Goal: Information Seeking & Learning: Learn about a topic

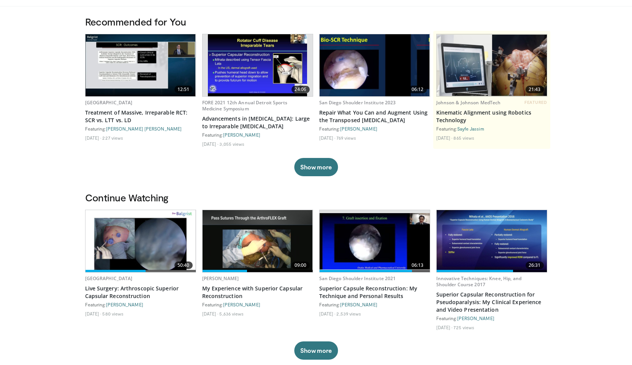
scroll to position [66, 0]
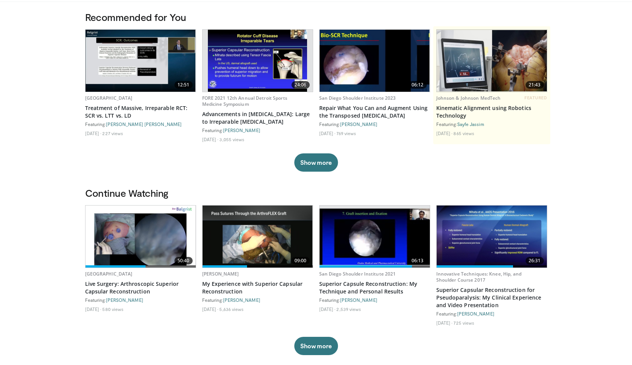
click at [261, 232] on img at bounding box center [258, 236] width 110 height 62
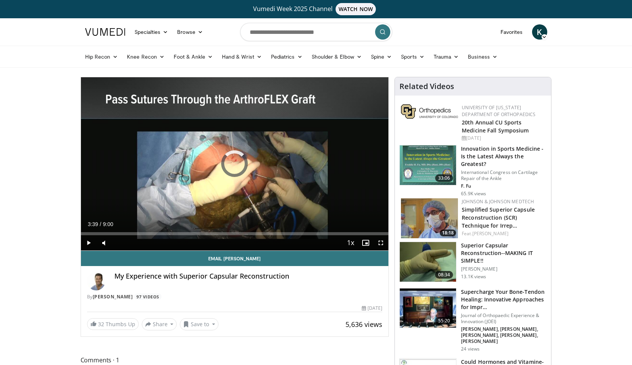
click at [87, 240] on span "Video Player" at bounding box center [88, 242] width 15 height 15
click at [87, 243] on span "Video Player" at bounding box center [88, 242] width 15 height 15
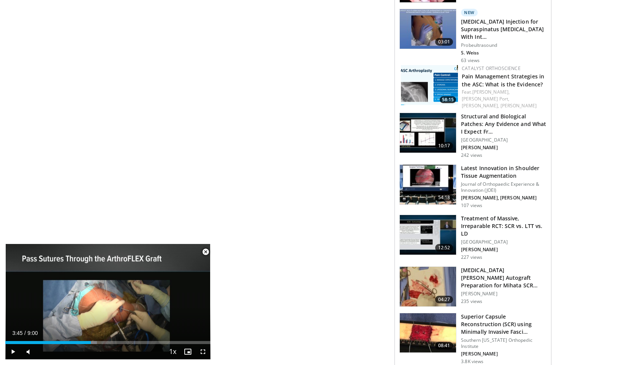
scroll to position [546, 0]
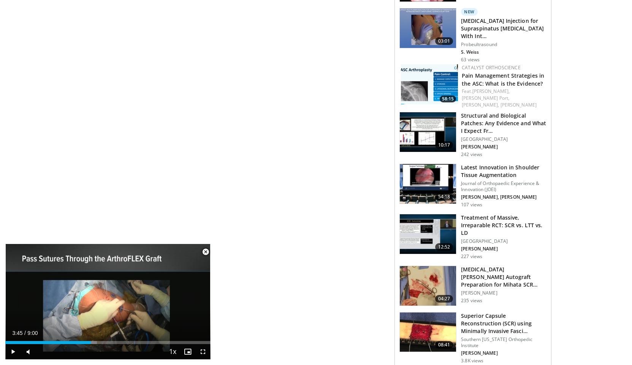
click at [477, 290] on p "[PERSON_NAME]" at bounding box center [504, 293] width 86 height 6
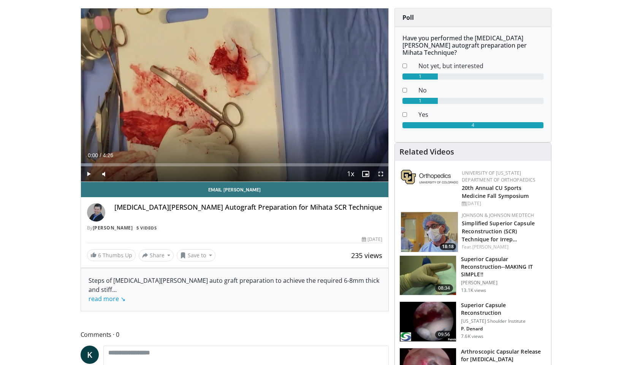
scroll to position [94, 0]
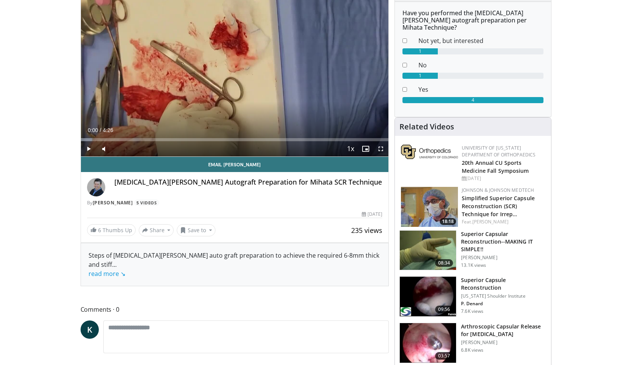
click at [89, 148] on span "Video Player" at bounding box center [88, 148] width 15 height 15
click at [383, 151] on span "Video Player" at bounding box center [380, 148] width 15 height 15
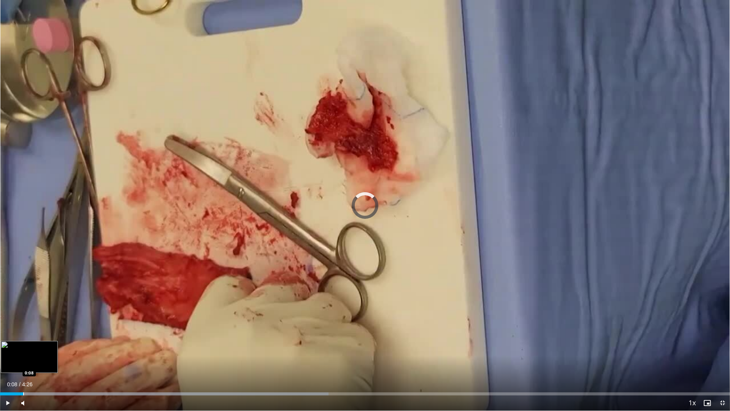
click at [23, 364] on div "Progress Bar" at bounding box center [23, 393] width 1 height 3
click at [51, 364] on div "Progress Bar" at bounding box center [51, 393] width 1 height 3
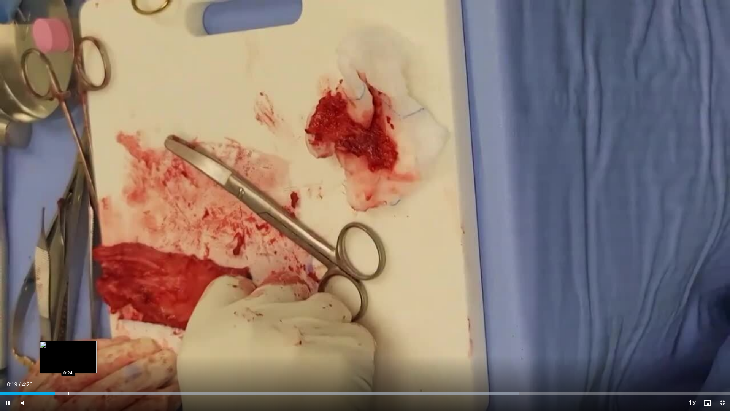
click at [72, 364] on div "Loaded : 71.09% 0:19 0:24" at bounding box center [365, 393] width 730 height 3
click at [101, 364] on div "Progress Bar" at bounding box center [101, 393] width 1 height 3
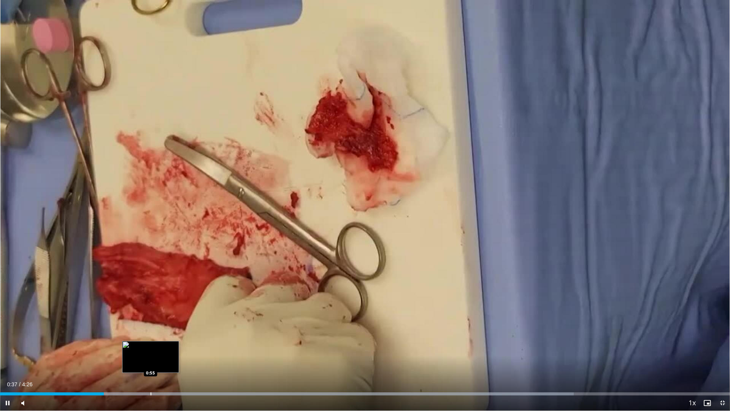
click at [151, 364] on div "Progress Bar" at bounding box center [151, 393] width 1 height 3
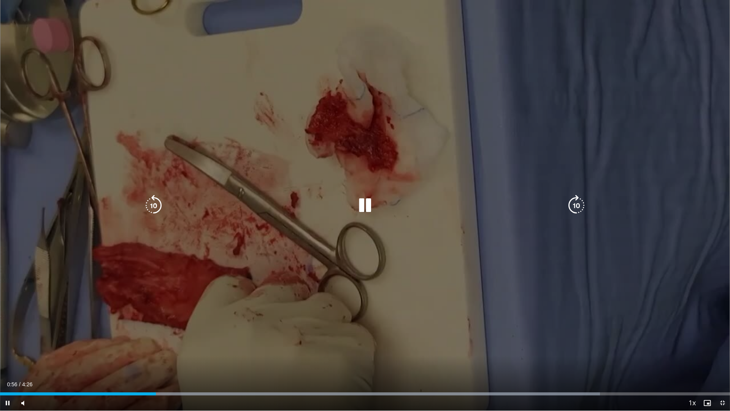
click at [171, 364] on div "Current Time 0:56 / Duration 4:26 Pause Skip Backward Skip Forward Mute Loaded …" at bounding box center [365, 402] width 730 height 15
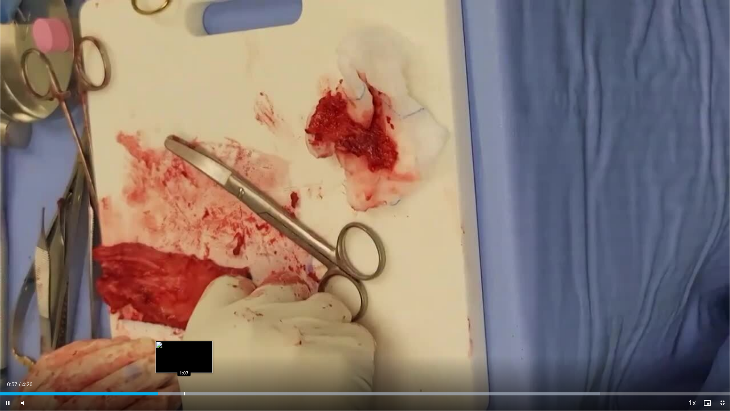
click at [184, 364] on div "Progress Bar" at bounding box center [184, 393] width 1 height 3
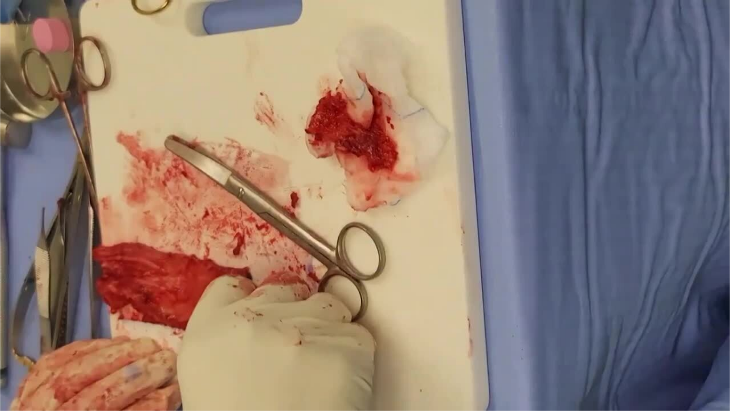
click at [224, 364] on div "10 seconds Tap to unmute" at bounding box center [365, 205] width 730 height 410
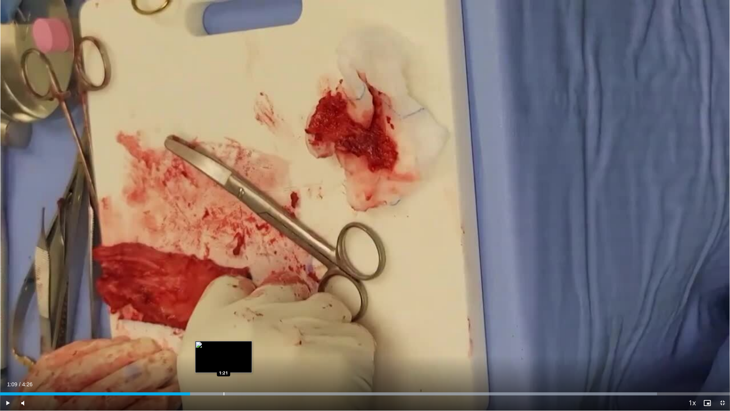
click at [224, 364] on div "Progress Bar" at bounding box center [224, 393] width 1 height 3
click at [5, 364] on span "Video Player" at bounding box center [7, 402] width 15 height 15
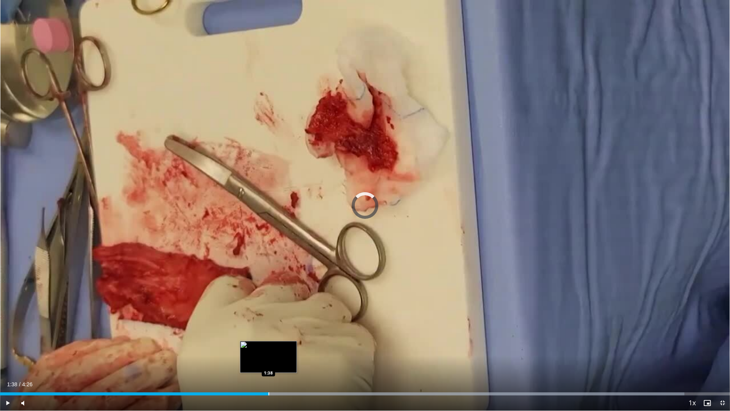
click at [268, 364] on div "Progress Bar" at bounding box center [268, 393] width 1 height 3
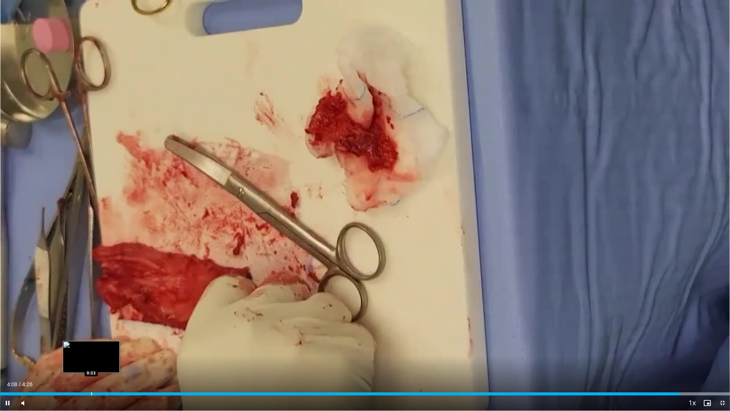
click at [91, 364] on div "Progress Bar" at bounding box center [91, 393] width 1 height 3
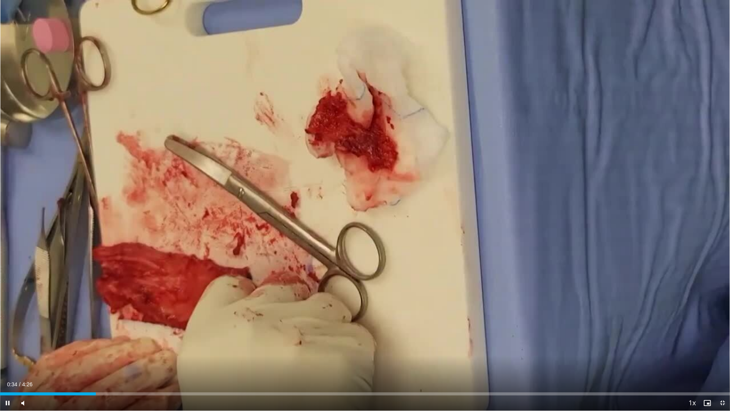
click at [108, 364] on video-js "**********" at bounding box center [365, 205] width 730 height 411
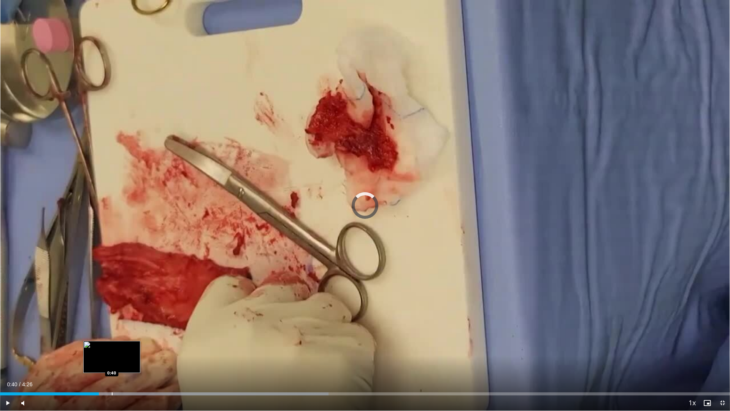
click at [112, 364] on div "Progress Bar" at bounding box center [112, 393] width 1 height 3
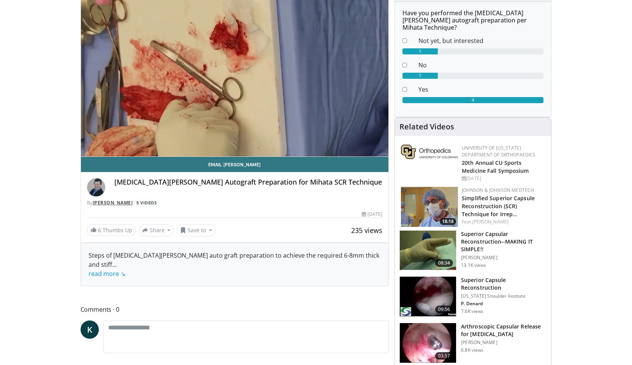
click at [121, 202] on link "[PERSON_NAME]" at bounding box center [113, 202] width 40 height 6
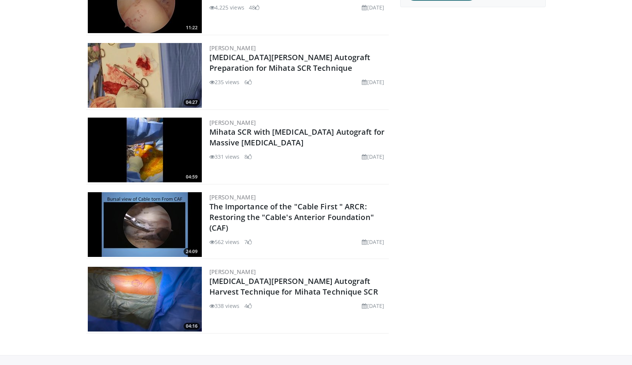
scroll to position [155, 0]
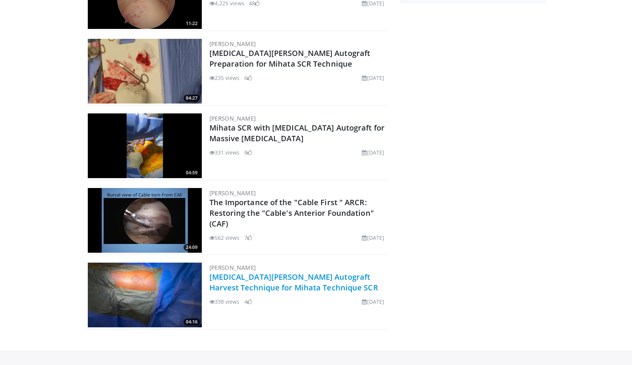
click at [261, 277] on link "Fascia Lata Autograft Harvest Technique for Mihata Technique SCR" at bounding box center [293, 281] width 169 height 21
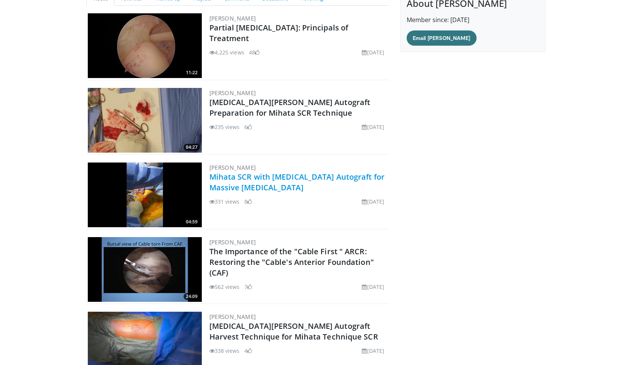
scroll to position [96, 0]
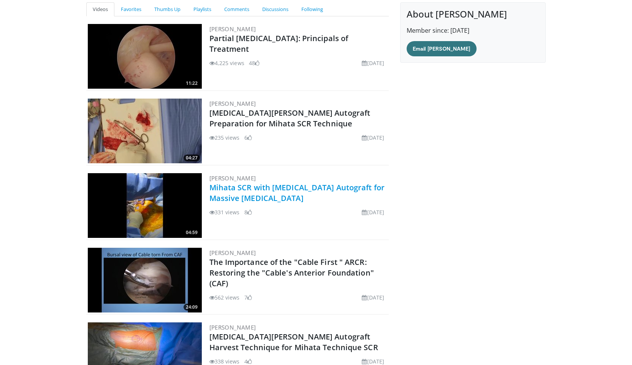
click at [246, 189] on link "Mihata SCR with [MEDICAL_DATA] Autograft for Massive [MEDICAL_DATA]" at bounding box center [296, 192] width 175 height 21
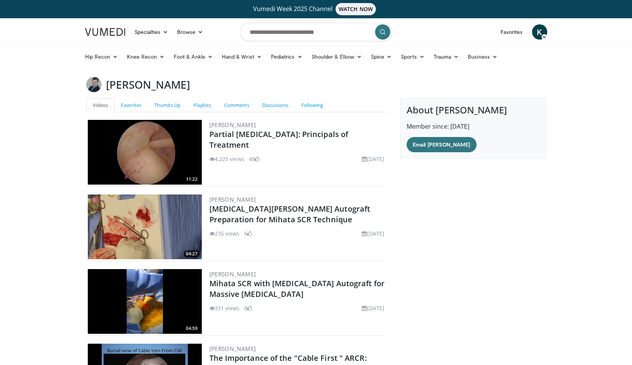
scroll to position [0, 0]
drag, startPoint x: 108, startPoint y: 81, endPoint x: 172, endPoint y: 84, distance: 63.9
click at [172, 84] on div "[PERSON_NAME]" at bounding box center [316, 84] width 471 height 15
copy div "[PERSON_NAME]"
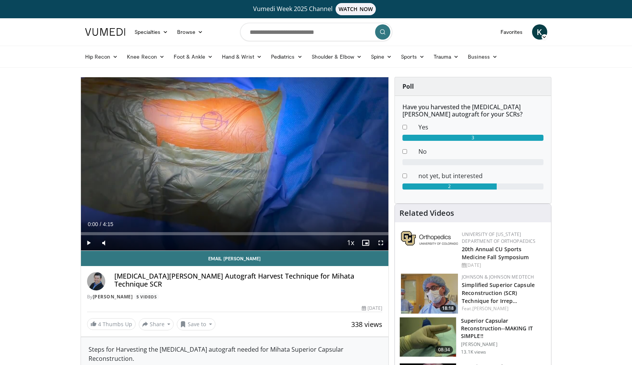
click at [382, 241] on span "Video Player" at bounding box center [380, 242] width 15 height 15
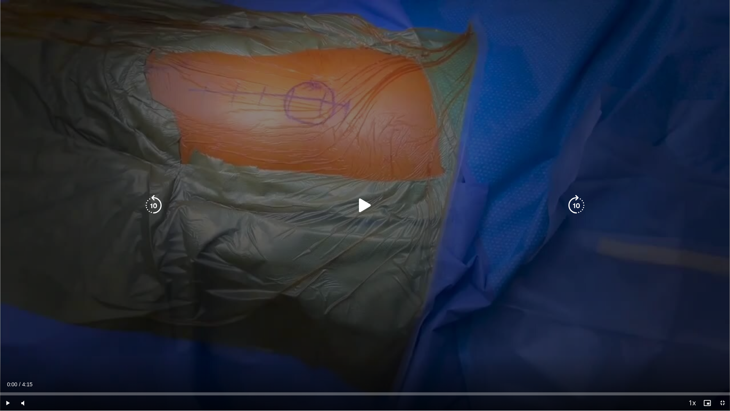
click at [373, 211] on icon "Video Player" at bounding box center [364, 205] width 21 height 21
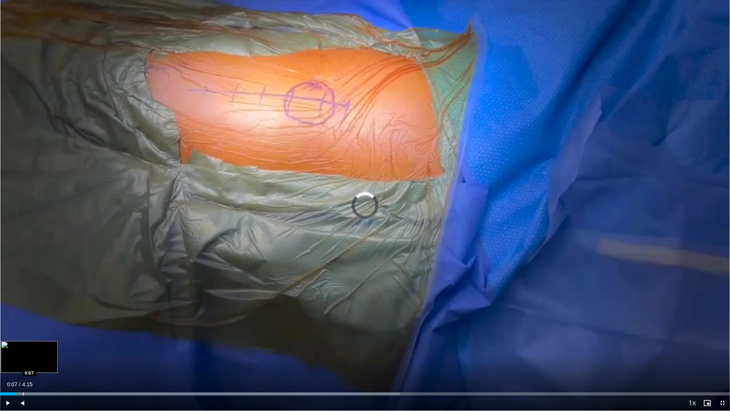
click at [23, 364] on div "Progress Bar" at bounding box center [23, 393] width 1 height 3
click at [33, 364] on div "Progress Bar" at bounding box center [33, 393] width 1 height 3
click at [46, 364] on div "Progress Bar" at bounding box center [46, 393] width 1 height 3
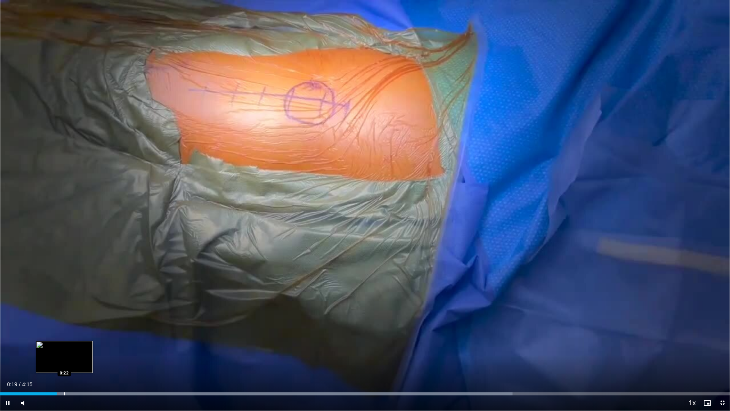
click at [64, 364] on div "Progress Bar" at bounding box center [64, 393] width 1 height 3
click at [82, 364] on div "Progress Bar" at bounding box center [82, 393] width 1 height 3
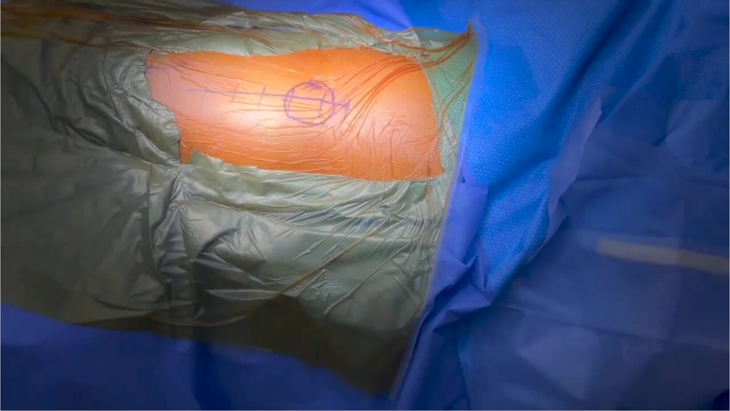
click at [93, 364] on div "10 seconds Tap to unmute" at bounding box center [365, 205] width 730 height 410
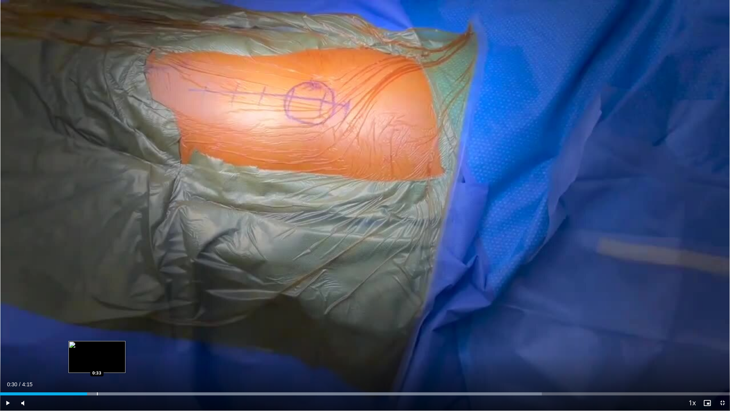
click at [97, 364] on div "Progress Bar" at bounding box center [97, 393] width 1 height 3
drag, startPoint x: 8, startPoint y: 402, endPoint x: 55, endPoint y: 389, distance: 49.1
click at [8, 364] on span "Video Player" at bounding box center [7, 402] width 15 height 15
click at [43, 364] on div "51%" at bounding box center [43, 402] width 22 height 3
click at [48, 364] on div "70%" at bounding box center [43, 402] width 22 height 3
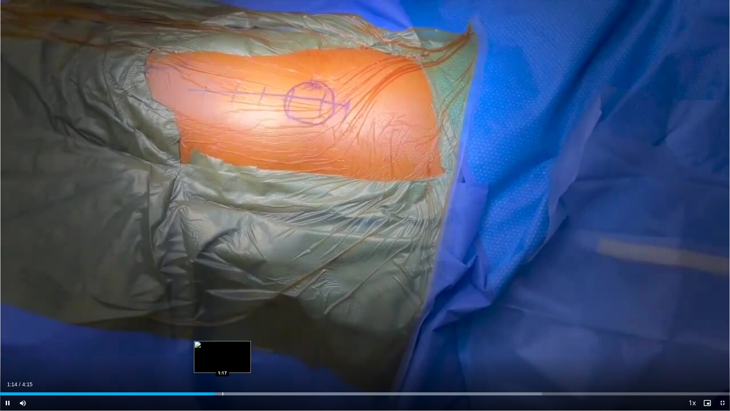
click at [222, 364] on div "Progress Bar" at bounding box center [222, 393] width 1 height 3
click at [232, 364] on div "Progress Bar" at bounding box center [232, 393] width 1 height 3
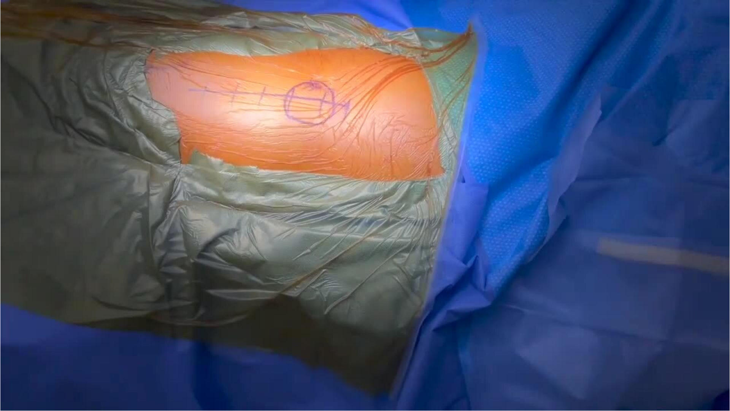
click at [240, 364] on video-js "**********" at bounding box center [365, 205] width 730 height 411
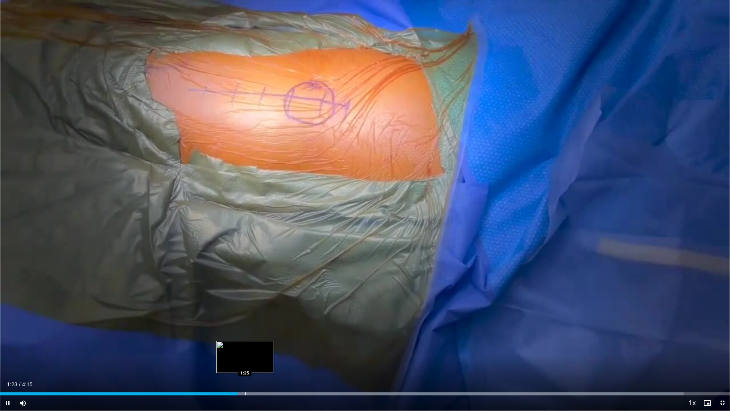
click at [245, 364] on div "Progress Bar" at bounding box center [245, 393] width 1 height 3
click at [262, 364] on div "Progress Bar" at bounding box center [262, 393] width 1 height 3
click at [273, 364] on div "Progress Bar" at bounding box center [273, 393] width 1 height 3
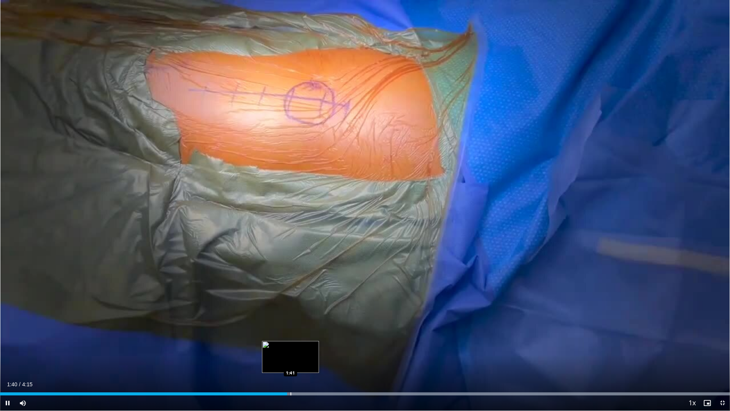
click at [290, 364] on div "Progress Bar" at bounding box center [290, 393] width 1 height 3
click at [318, 364] on div "Progress Bar" at bounding box center [318, 393] width 1 height 3
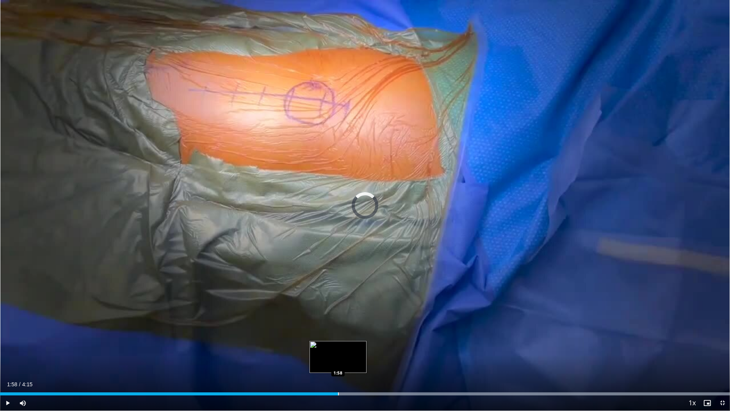
click at [338, 364] on div "Progress Bar" at bounding box center [338, 393] width 1 height 3
click at [353, 364] on div "Progress Bar" at bounding box center [353, 393] width 1 height 3
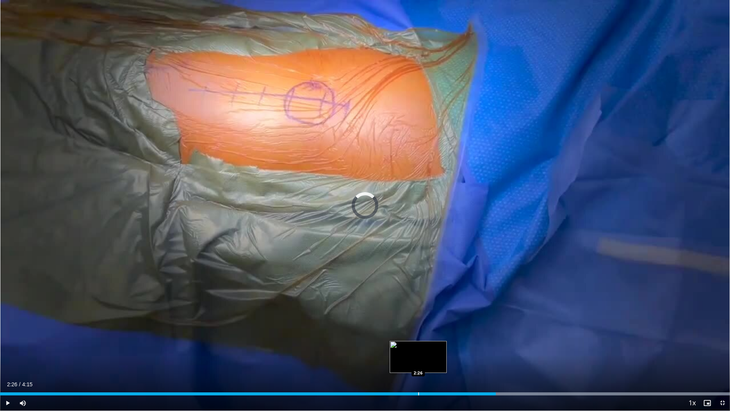
click at [418, 364] on div "Progress Bar" at bounding box center [418, 393] width 1 height 3
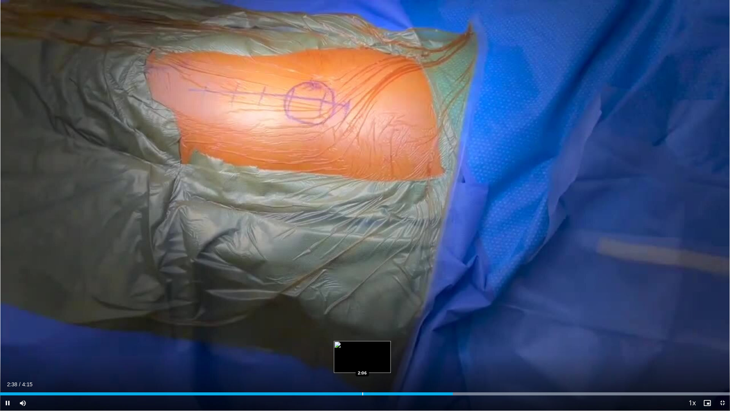
click at [362, 364] on div "Progress Bar" at bounding box center [362, 393] width 1 height 3
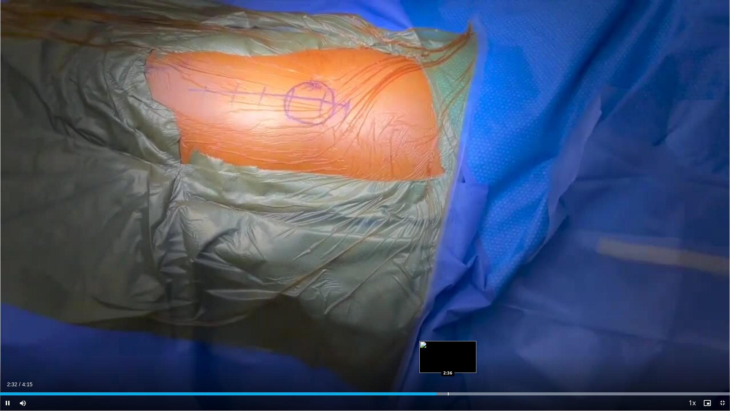
click at [448, 364] on div "Loaded : 99.97% 2:32 2:36" at bounding box center [365, 391] width 730 height 7
click at [465, 364] on div "Progress Bar" at bounding box center [465, 393] width 1 height 3
click at [482, 364] on div "Progress Bar" at bounding box center [482, 393] width 1 height 3
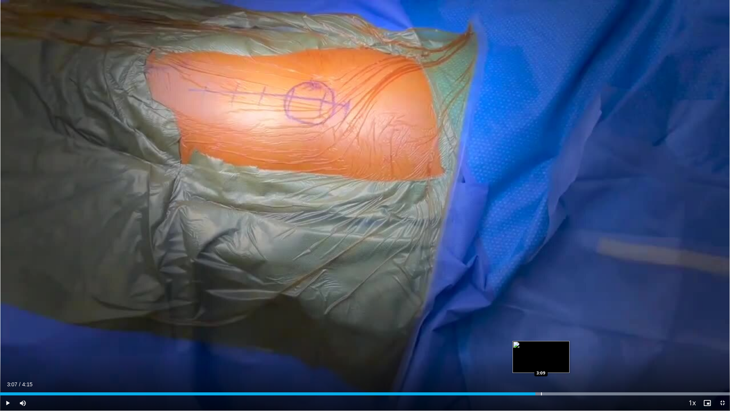
drag, startPoint x: 541, startPoint y: 394, endPoint x: 561, endPoint y: 394, distance: 20.1
click at [542, 364] on div "Progress Bar" at bounding box center [541, 393] width 1 height 3
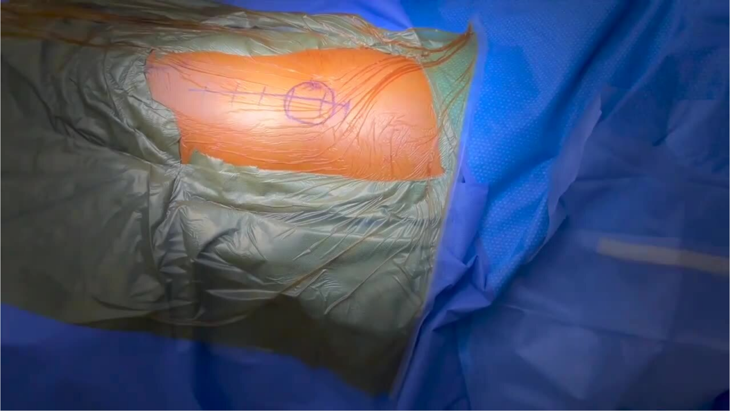
click at [563, 364] on div "10 seconds Tap to unmute" at bounding box center [365, 205] width 730 height 410
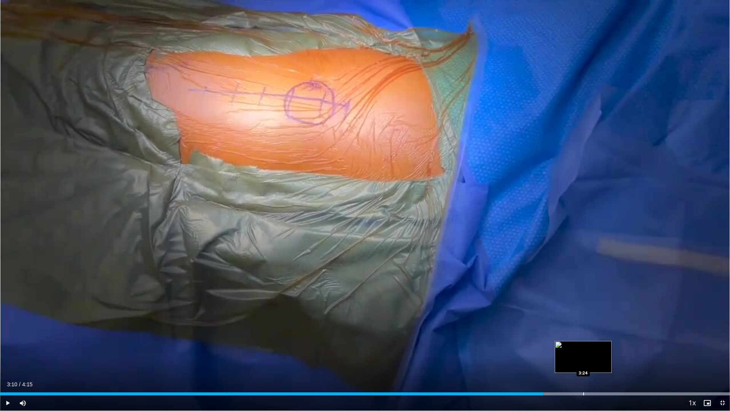
click at [583, 364] on div "Progress Bar" at bounding box center [454, 393] width 552 height 3
click at [9, 364] on span "Video Player" at bounding box center [7, 402] width 15 height 15
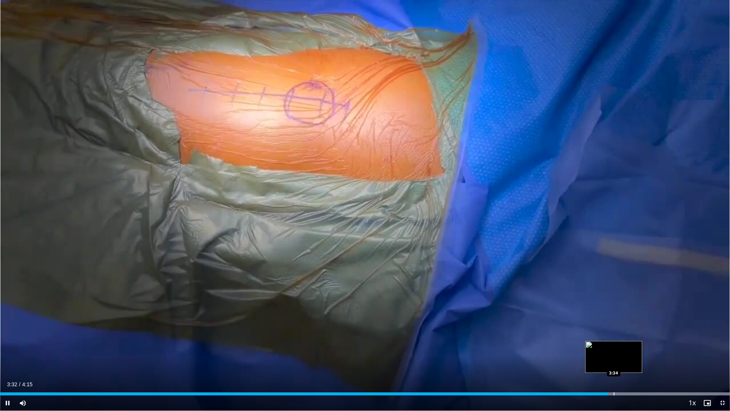
click at [614, 364] on div "Progress Bar" at bounding box center [614, 393] width 1 height 3
click at [625, 364] on div "Progress Bar" at bounding box center [625, 393] width 1 height 3
click at [632, 364] on div "Progress Bar" at bounding box center [641, 393] width 1 height 3
click at [632, 364] on span "Video Player" at bounding box center [722, 402] width 15 height 15
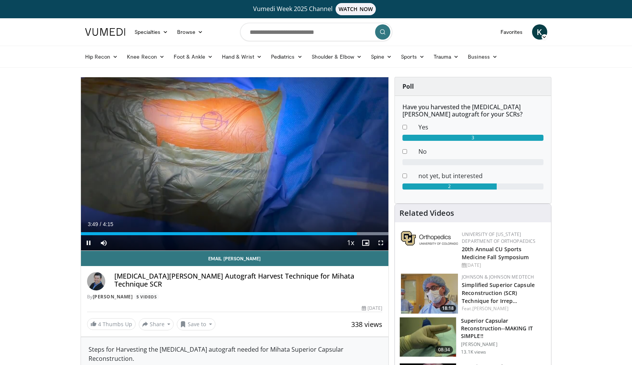
click at [89, 242] on span "Video Player" at bounding box center [88, 242] width 15 height 15
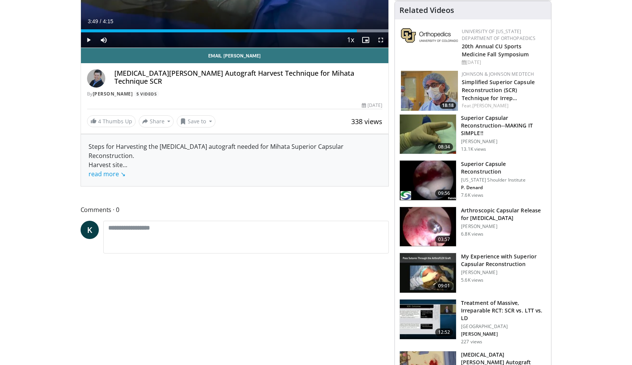
scroll to position [217, 0]
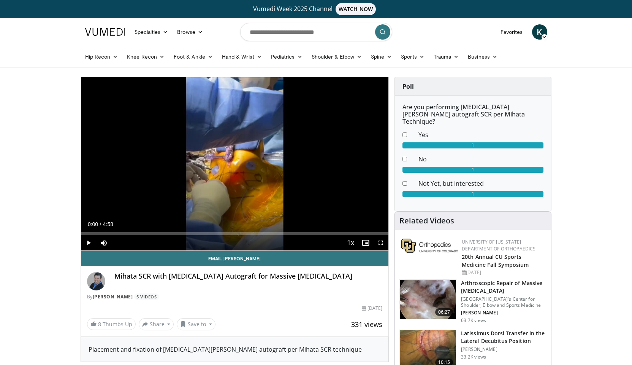
click at [380, 241] on span "Video Player" at bounding box center [380, 242] width 15 height 15
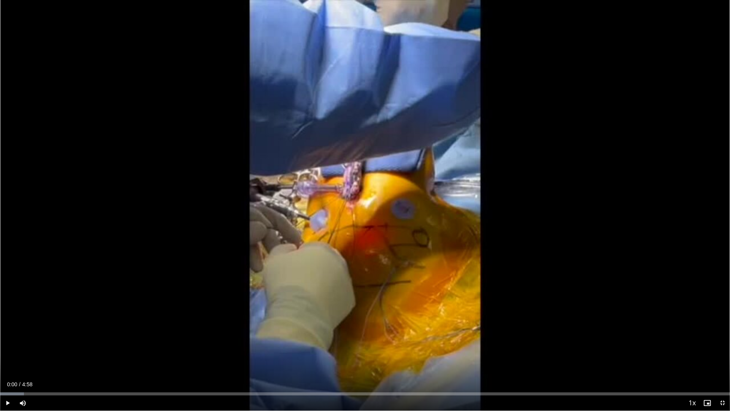
click at [6, 364] on span "Video Player" at bounding box center [7, 402] width 15 height 15
click at [30, 364] on div "Progress Bar" at bounding box center [30, 393] width 1 height 3
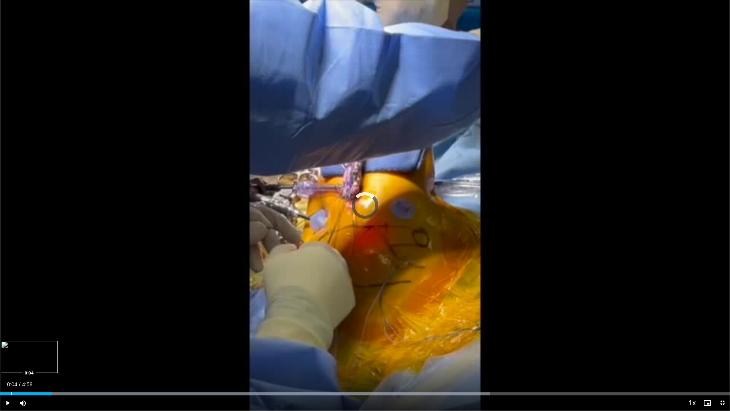
click at [11, 364] on div "Progress Bar" at bounding box center [11, 393] width 1 height 3
click at [18, 364] on video-js "**********" at bounding box center [365, 205] width 730 height 411
click at [23, 364] on div "Progress Bar" at bounding box center [23, 393] width 1 height 3
click at [32, 364] on div "Progress Bar" at bounding box center [32, 393] width 1 height 3
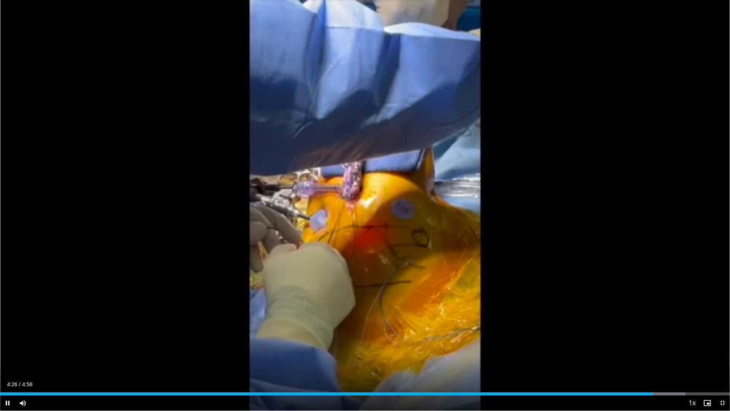
click at [632, 364] on span "Video Player" at bounding box center [722, 402] width 15 height 15
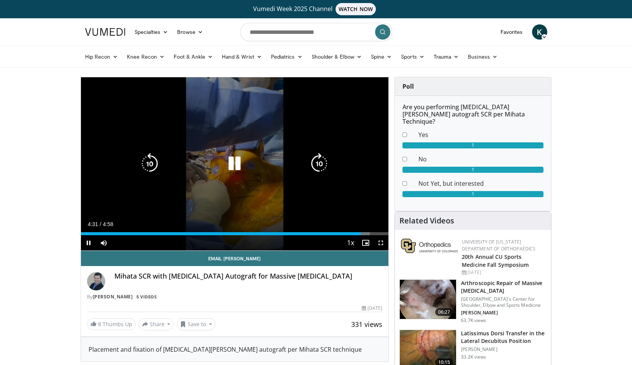
drag, startPoint x: 235, startPoint y: 166, endPoint x: 261, endPoint y: 201, distance: 43.8
click at [236, 166] on icon "Video Player" at bounding box center [234, 163] width 21 height 21
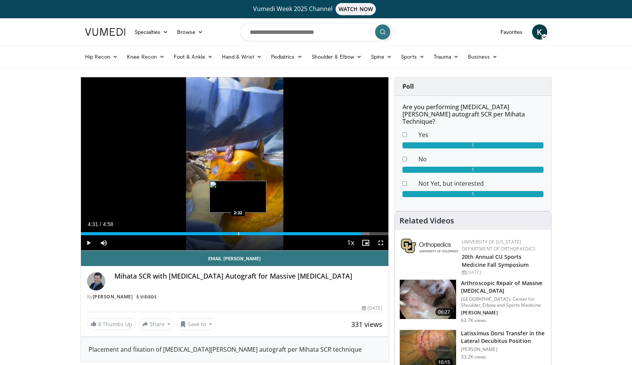
click at [238, 232] on div "Progress Bar" at bounding box center [238, 233] width 1 height 3
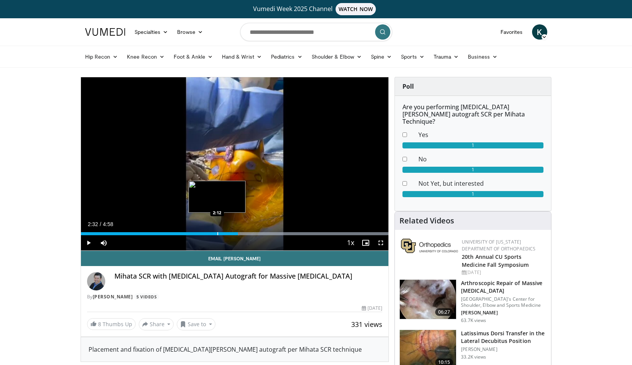
click at [217, 232] on div "Progress Bar" at bounding box center [217, 233] width 1 height 3
click at [211, 233] on div "Progress Bar" at bounding box center [211, 233] width 1 height 3
click at [190, 234] on div "Progress Bar" at bounding box center [190, 233] width 1 height 3
click at [178, 233] on div "1:45" at bounding box center [135, 233] width 109 height 3
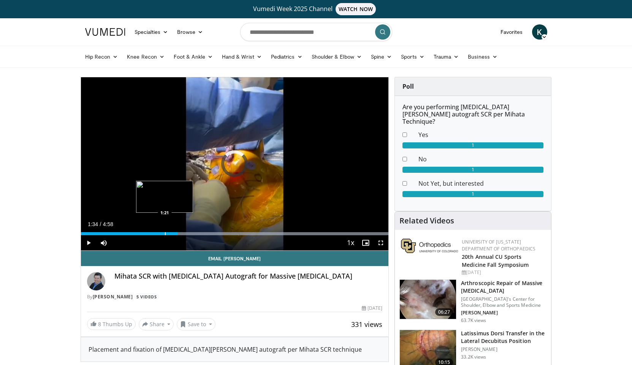
click at [165, 233] on div "Progress Bar" at bounding box center [165, 233] width 1 height 3
click at [87, 241] on span "Video Player" at bounding box center [88, 242] width 15 height 15
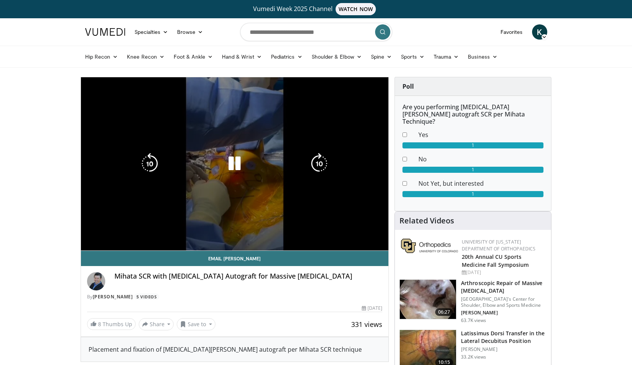
click at [380, 243] on video-js "**********" at bounding box center [235, 163] width 308 height 173
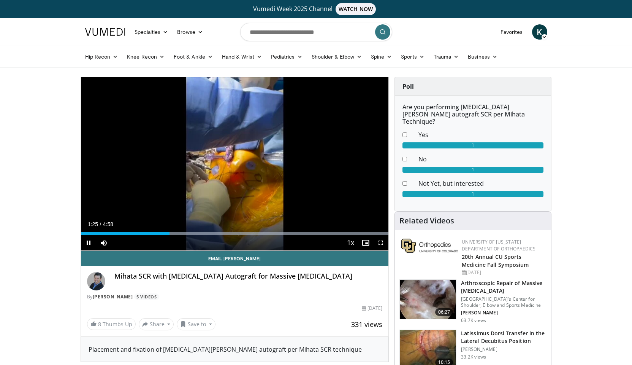
click at [382, 242] on span "Video Player" at bounding box center [380, 242] width 15 height 15
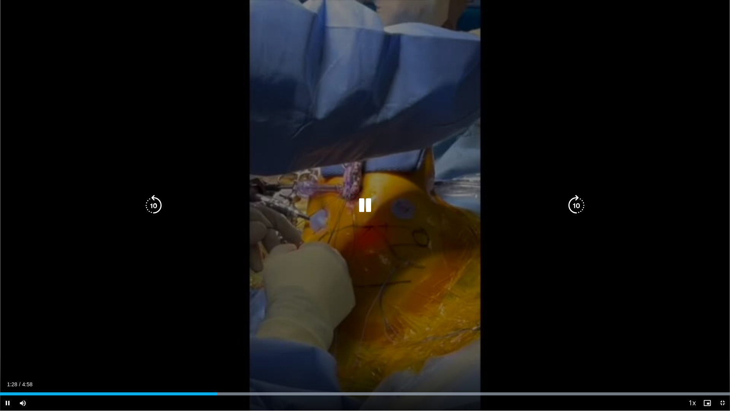
click at [365, 206] on icon "Video Player" at bounding box center [364, 205] width 21 height 21
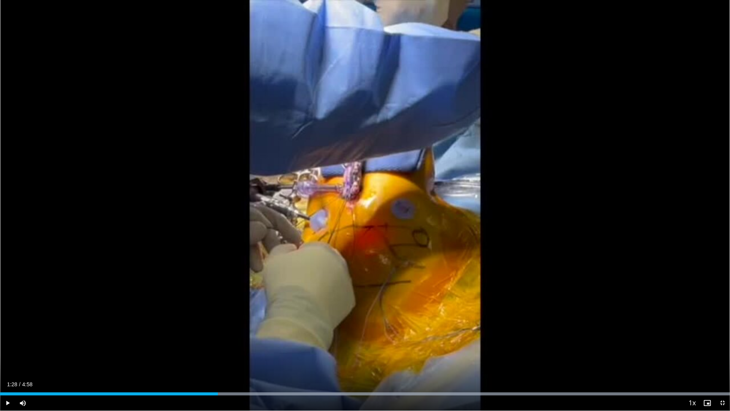
click at [632, 364] on span "Video Player" at bounding box center [722, 402] width 15 height 15
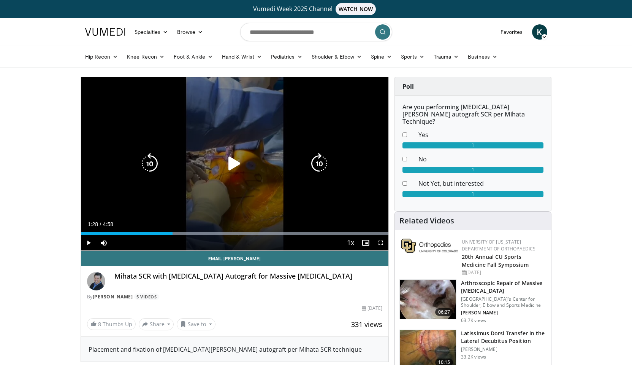
click at [232, 166] on icon "Video Player" at bounding box center [234, 163] width 21 height 21
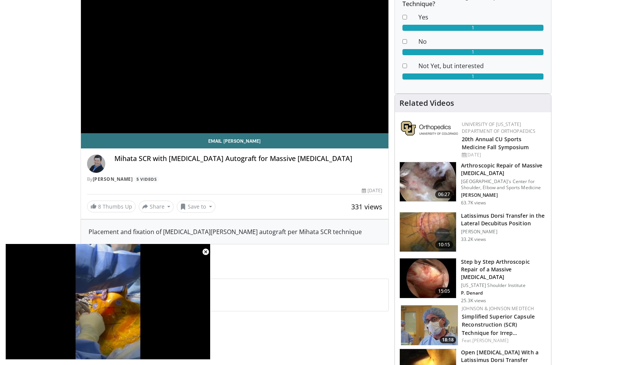
scroll to position [66, 0]
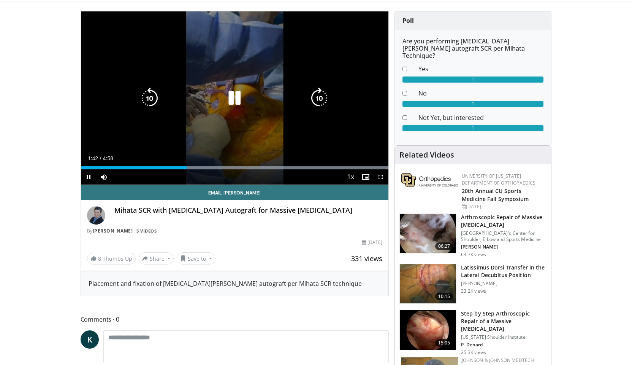
click at [234, 101] on icon "Video Player" at bounding box center [234, 97] width 21 height 21
